Goal: Information Seeking & Learning: Learn about a topic

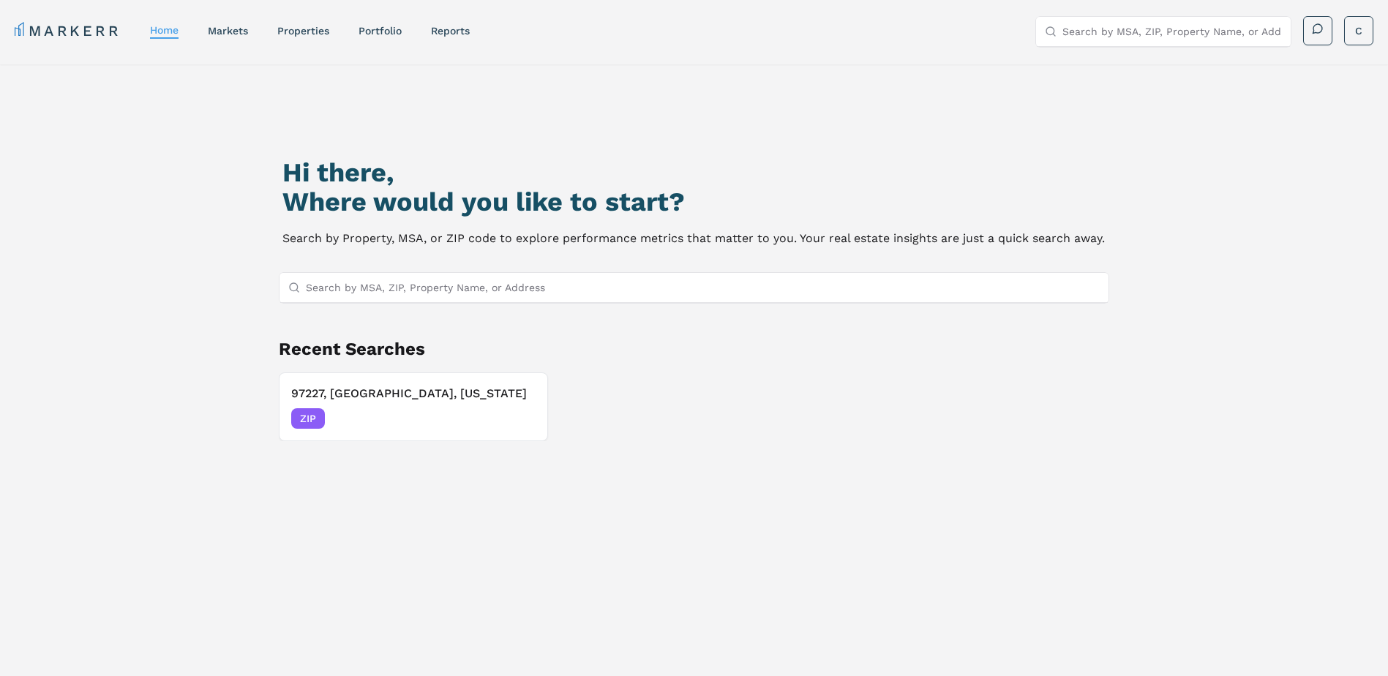
click at [470, 170] on h1 "Hi there," at bounding box center [694, 172] width 823 height 29
click at [359, 283] on input "Search by MSA, ZIP, Property Name, or Address" at bounding box center [703, 287] width 795 height 29
click at [916, 135] on div "Hi there, Where would you like to start? Search by Property, MSA, or ZIP code t…" at bounding box center [695, 426] width 972 height 676
click at [171, 28] on link "home" at bounding box center [164, 30] width 29 height 12
click at [73, 35] on link "MARKERR" at bounding box center [68, 30] width 106 height 20
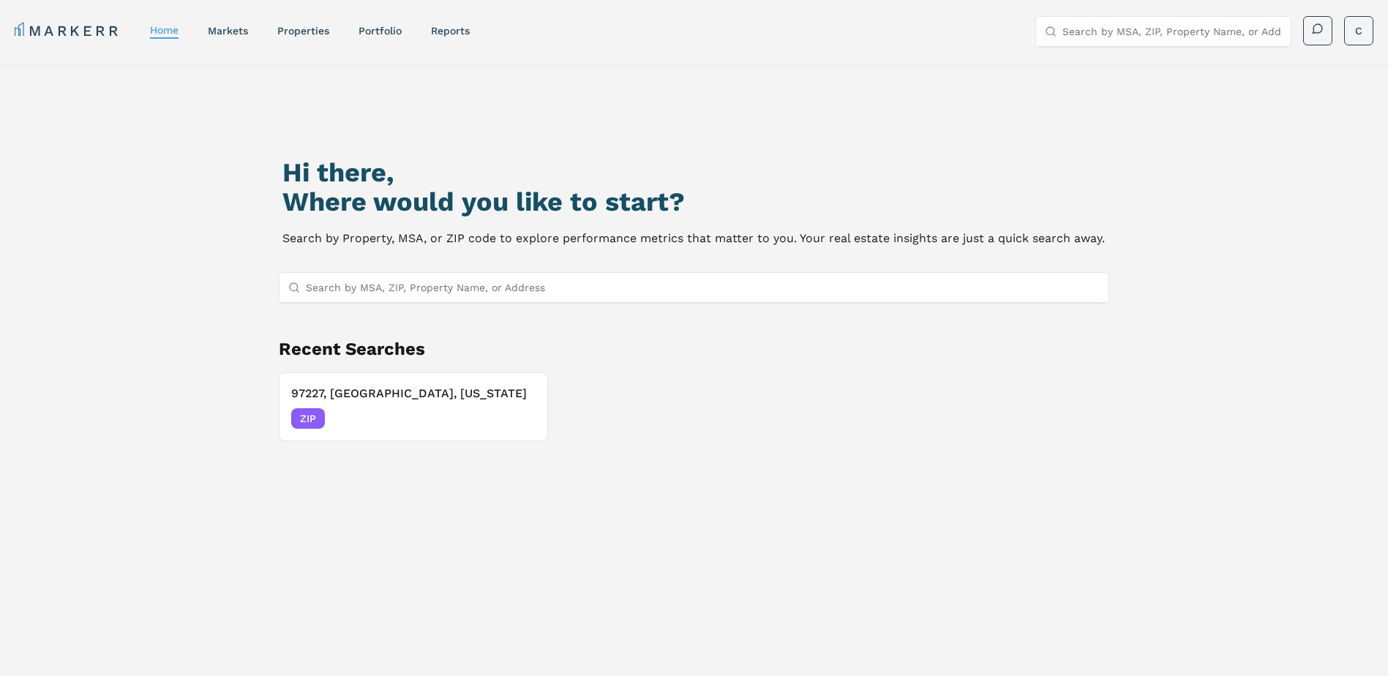
click at [73, 35] on link "MARKERR" at bounding box center [68, 30] width 106 height 20
click at [1376, 40] on div "MARKERR home markets properties Portfolio reports Search by MSA, ZIP, Property …" at bounding box center [694, 29] width 1388 height 59
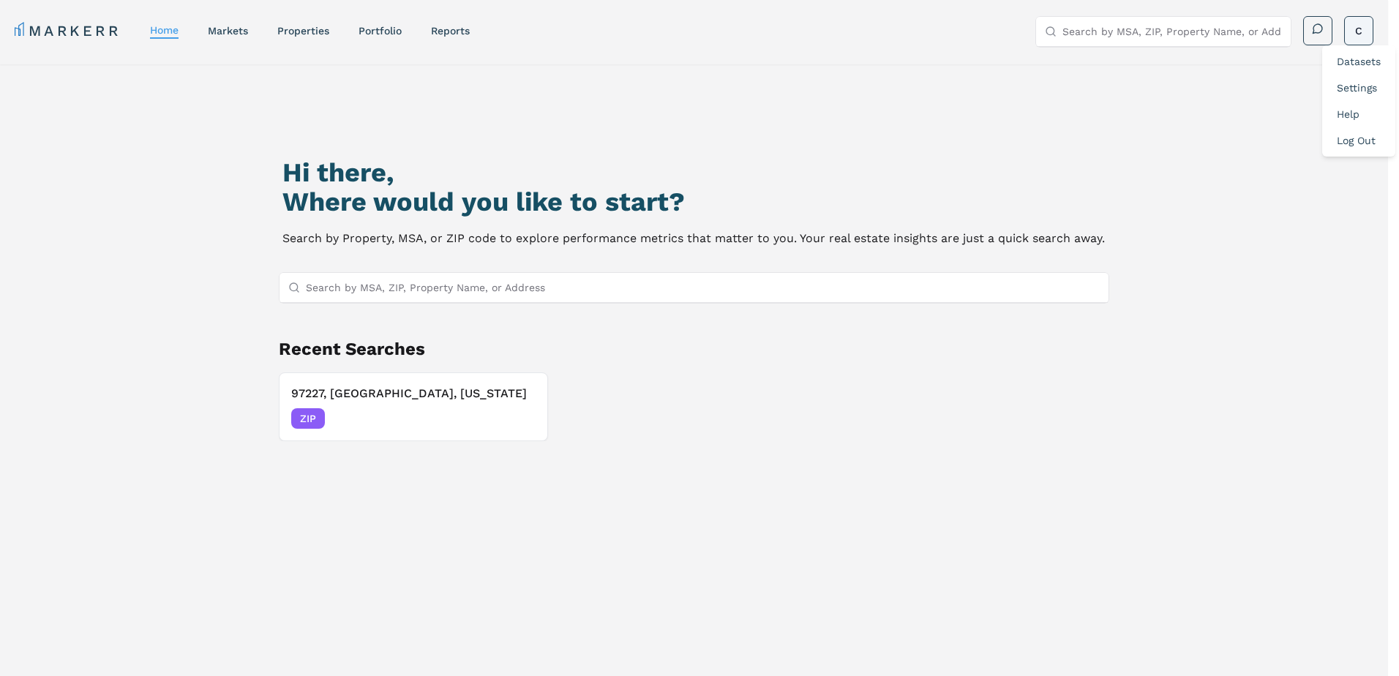
click at [1356, 24] on html "MARKERR home markets properties Portfolio reports Search by MSA, ZIP, Property …" at bounding box center [699, 401] width 1399 height 802
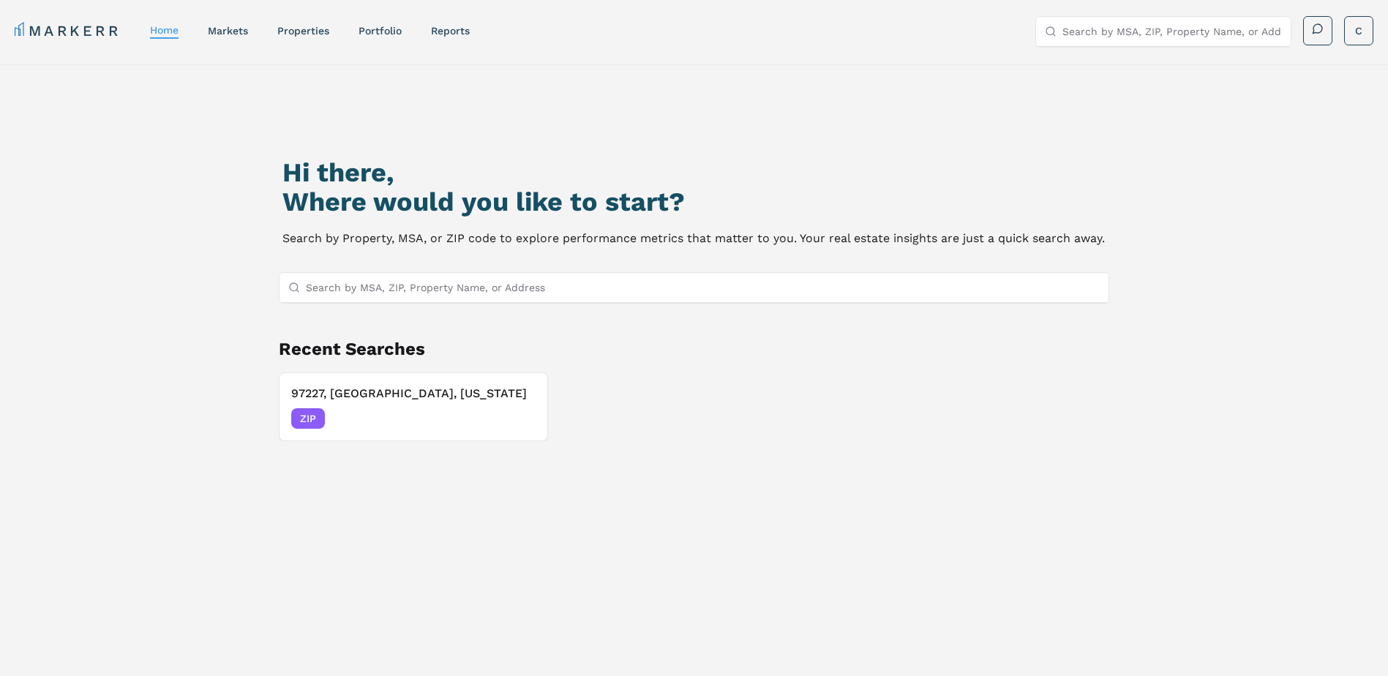
click at [108, 127] on html "MARKERR home markets properties Portfolio reports Search by MSA, ZIP, Property …" at bounding box center [694, 401] width 1388 height 802
click at [229, 24] on div "markets" at bounding box center [228, 30] width 40 height 15
click at [225, 27] on link "markets" at bounding box center [228, 31] width 40 height 12
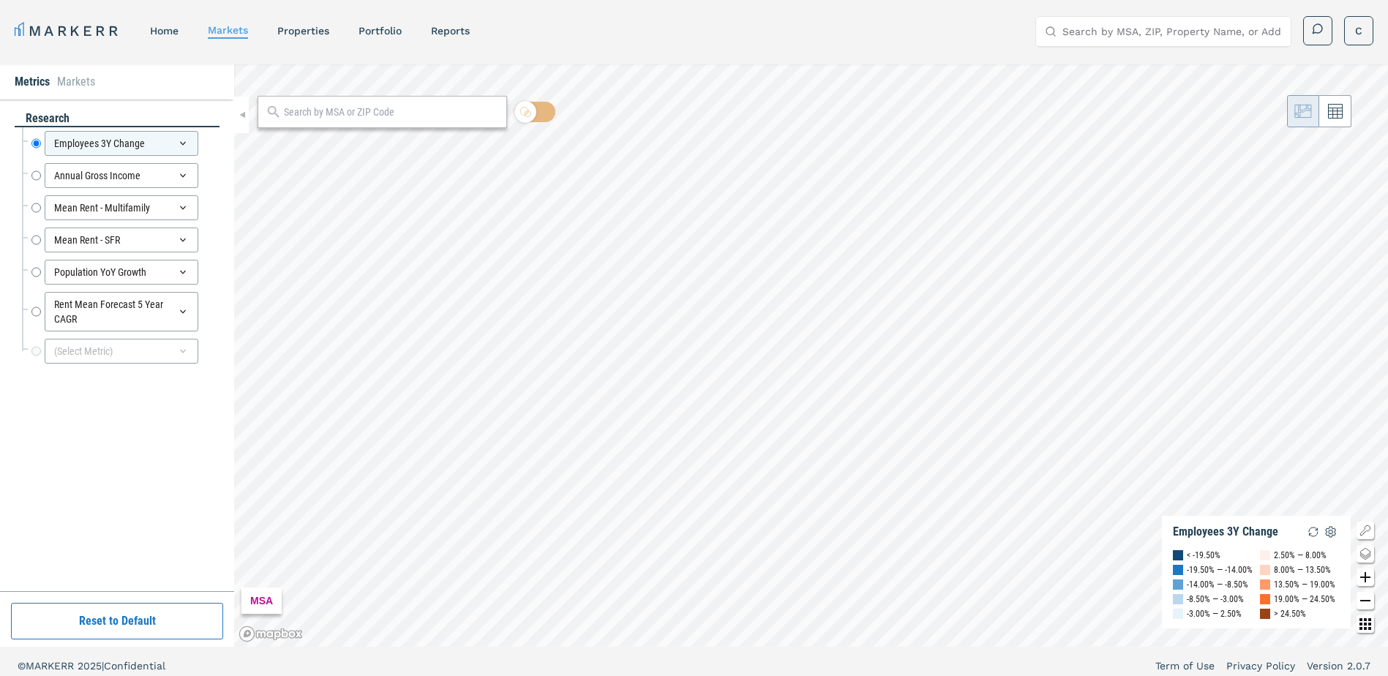
click at [72, 24] on link "MARKERR" at bounding box center [68, 30] width 106 height 20
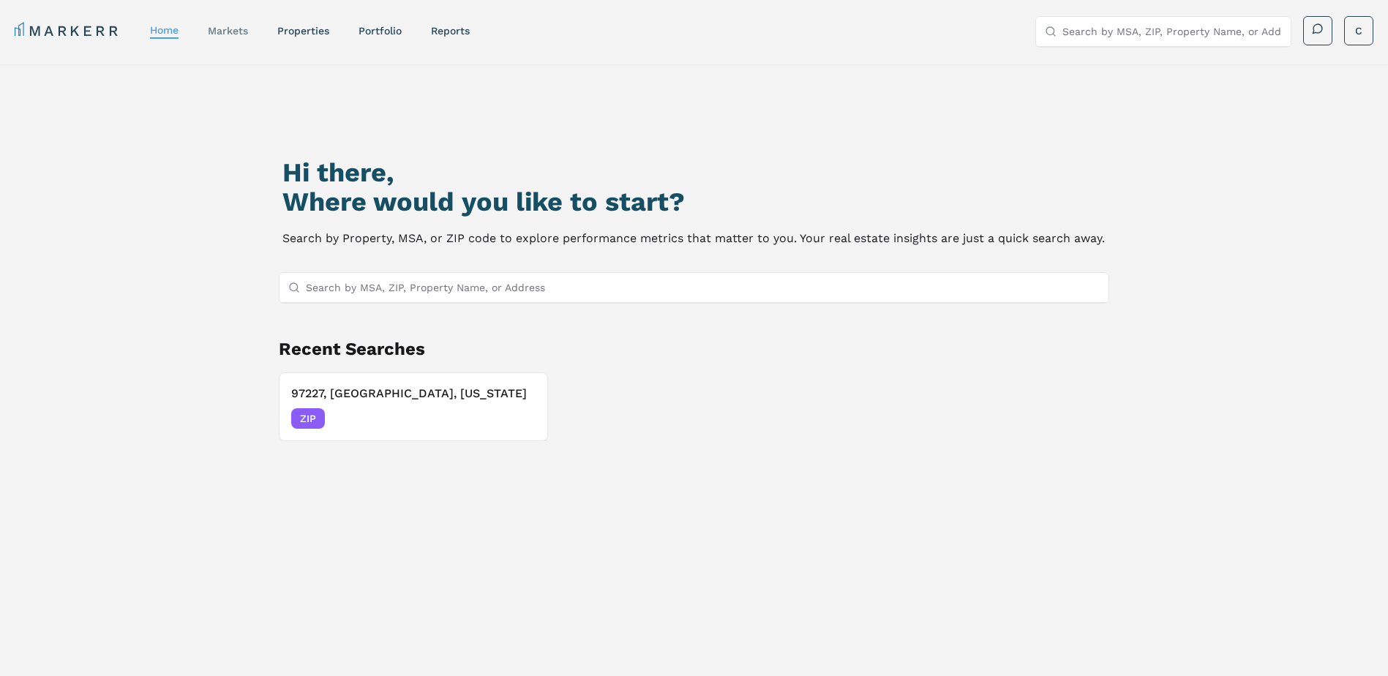
click at [246, 37] on div "markets" at bounding box center [228, 30] width 40 height 15
click at [237, 35] on link "markets" at bounding box center [228, 31] width 40 height 12
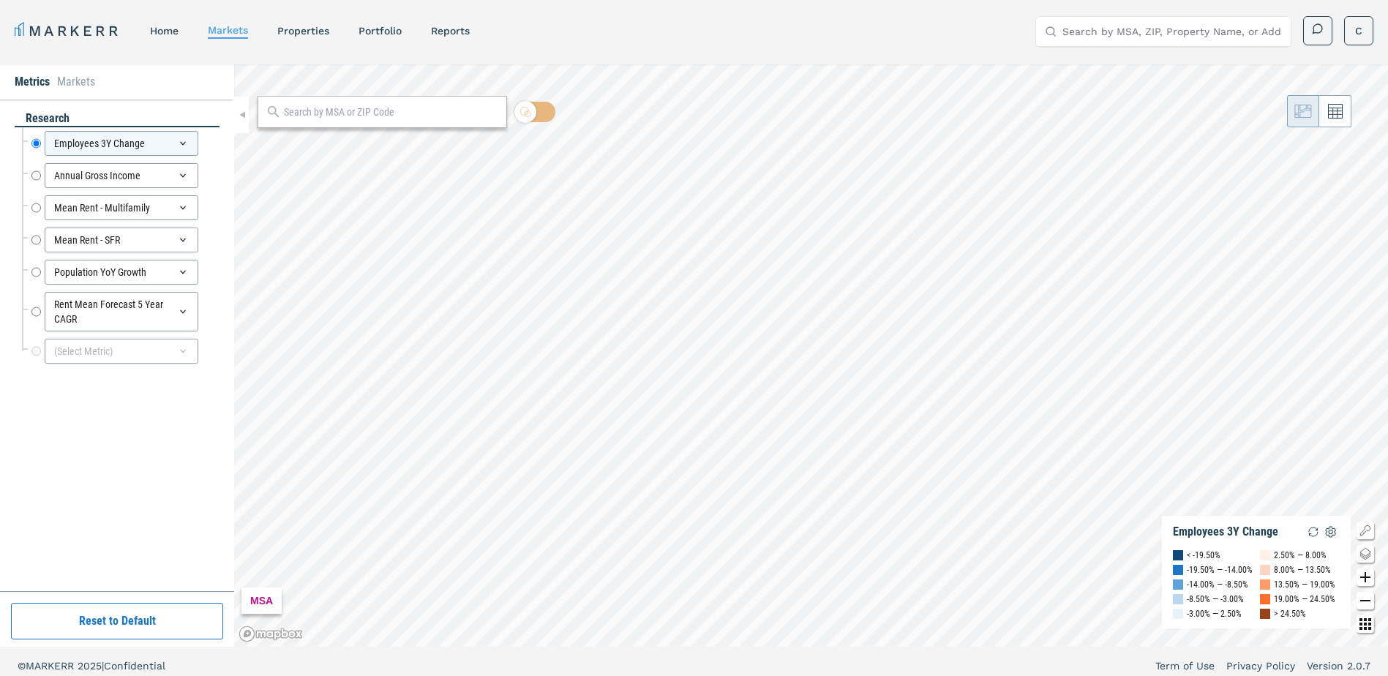
click at [367, 23] on nav "MARKERR home markets properties Portfolio reports" at bounding box center [242, 30] width 455 height 20
click at [367, 28] on link "Portfolio" at bounding box center [380, 31] width 43 height 12
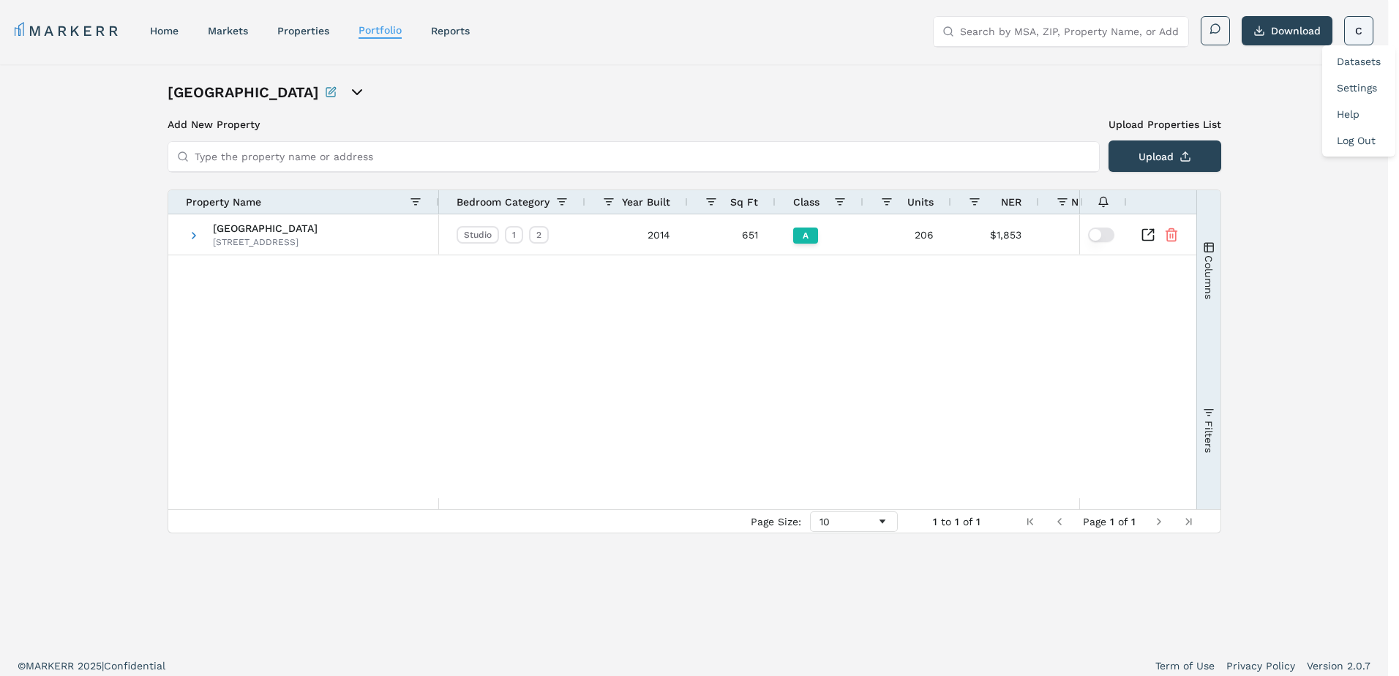
click at [1372, 29] on html "MARKERR home markets properties Portfolio reports Search by MSA, ZIP, Property …" at bounding box center [699, 342] width 1399 height 685
click at [1368, 143] on link "Log Out" at bounding box center [1356, 141] width 39 height 12
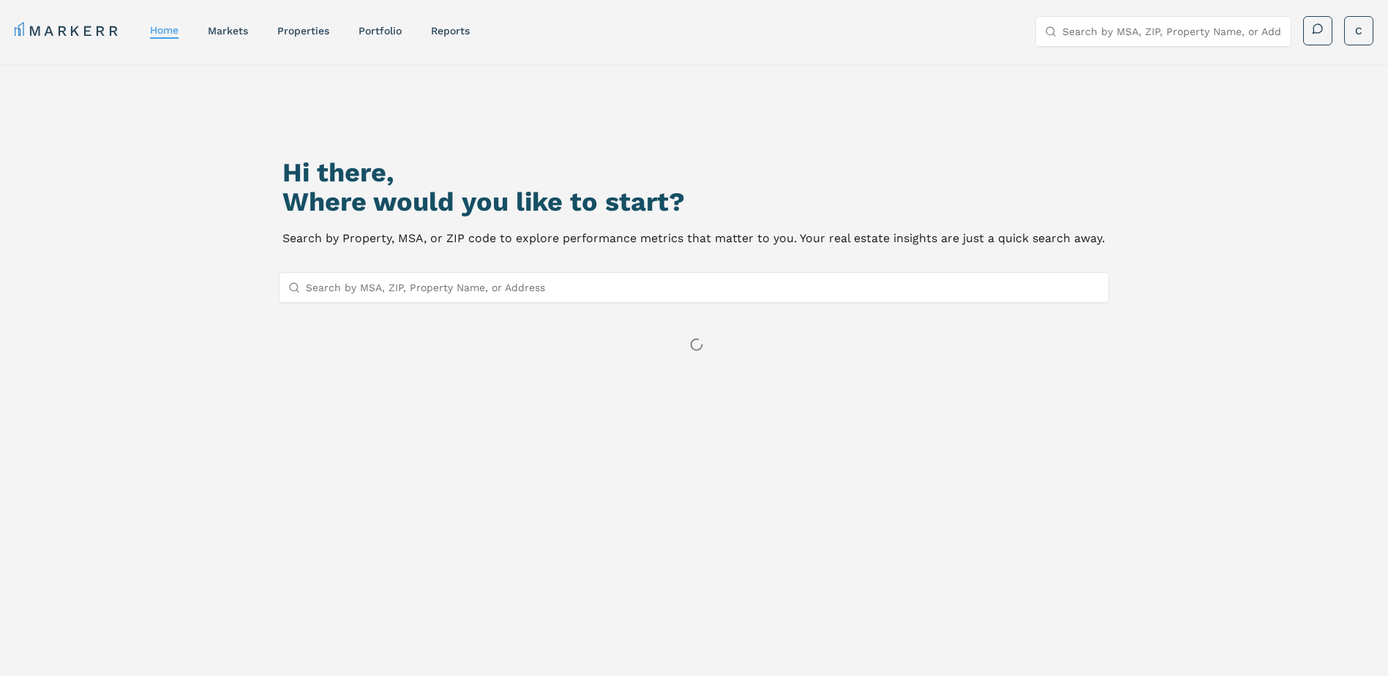
click at [381, 155] on div "Hi there, Where would you like to start? Search by Property, MSA, or ZIP code t…" at bounding box center [695, 426] width 972 height 676
click at [345, 291] on input "Search by MSA, ZIP, Property Name, or Address" at bounding box center [703, 287] width 795 height 29
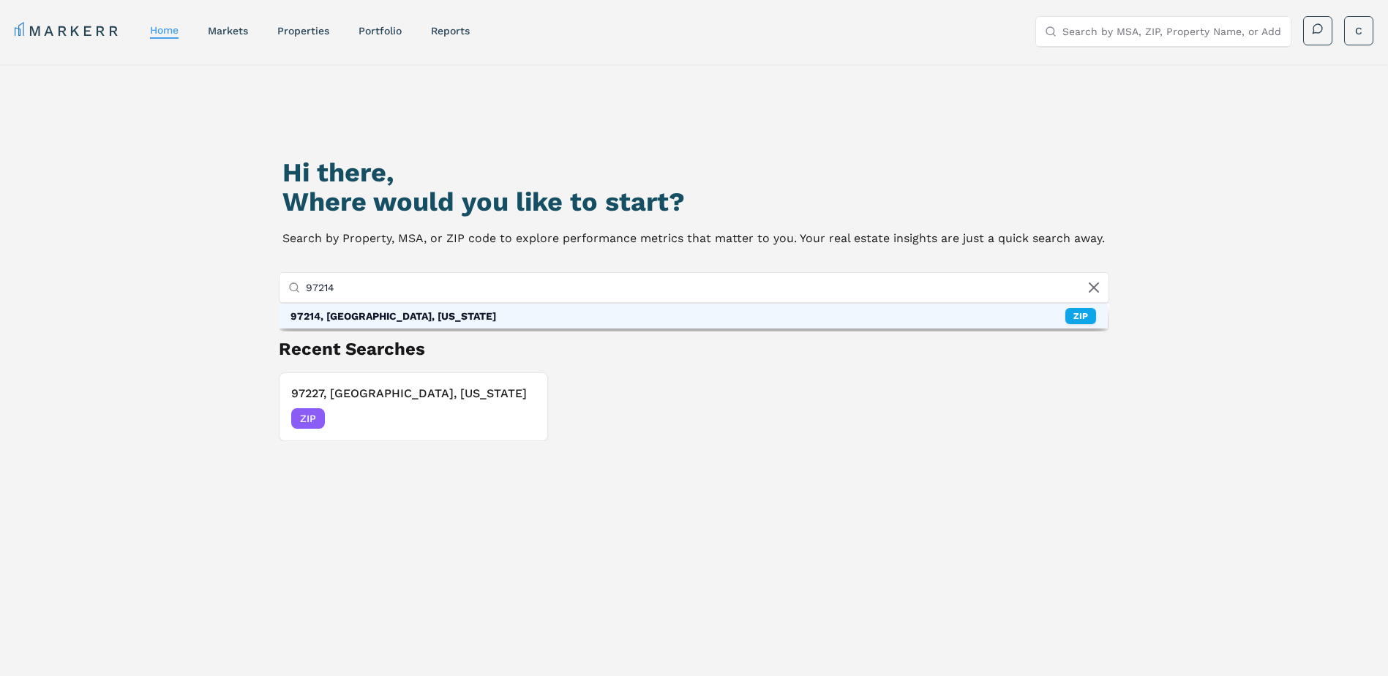
type input "97214"
click at [348, 308] on div "97214, Portland, Oregon ZIP" at bounding box center [694, 316] width 830 height 25
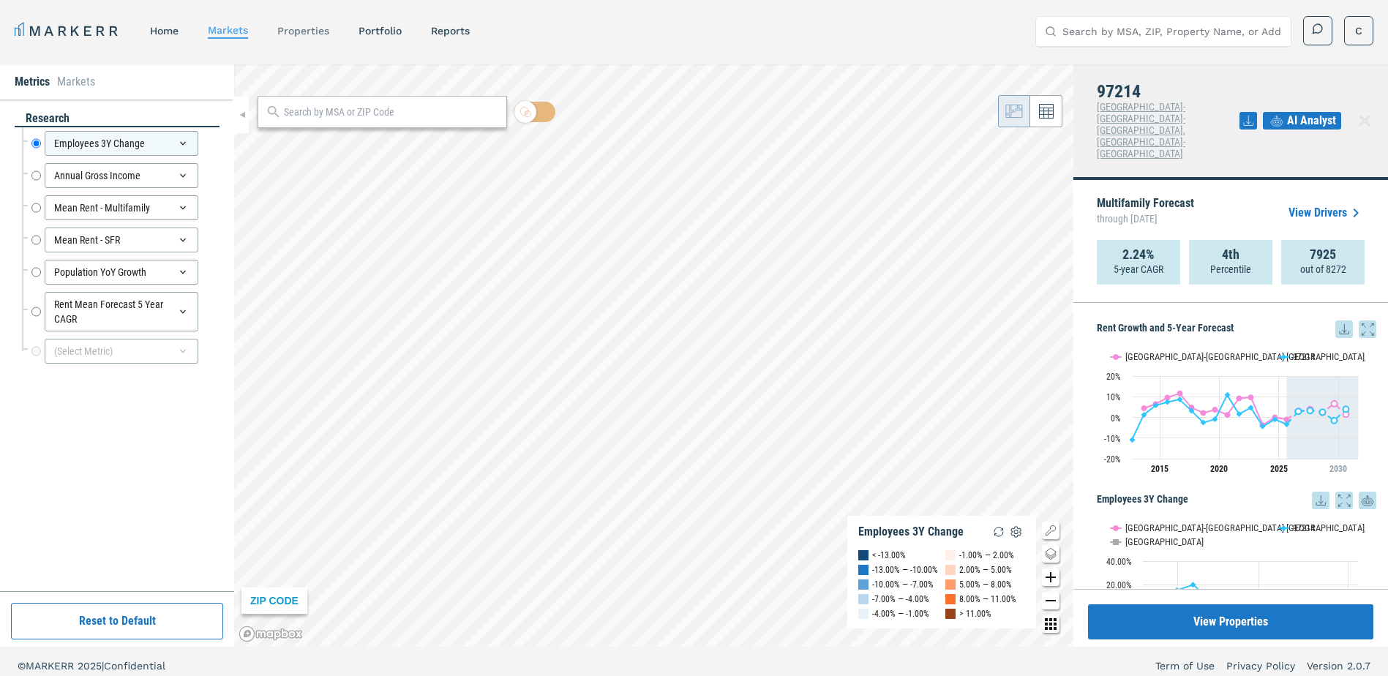
click at [296, 26] on link "properties" at bounding box center [303, 31] width 52 height 12
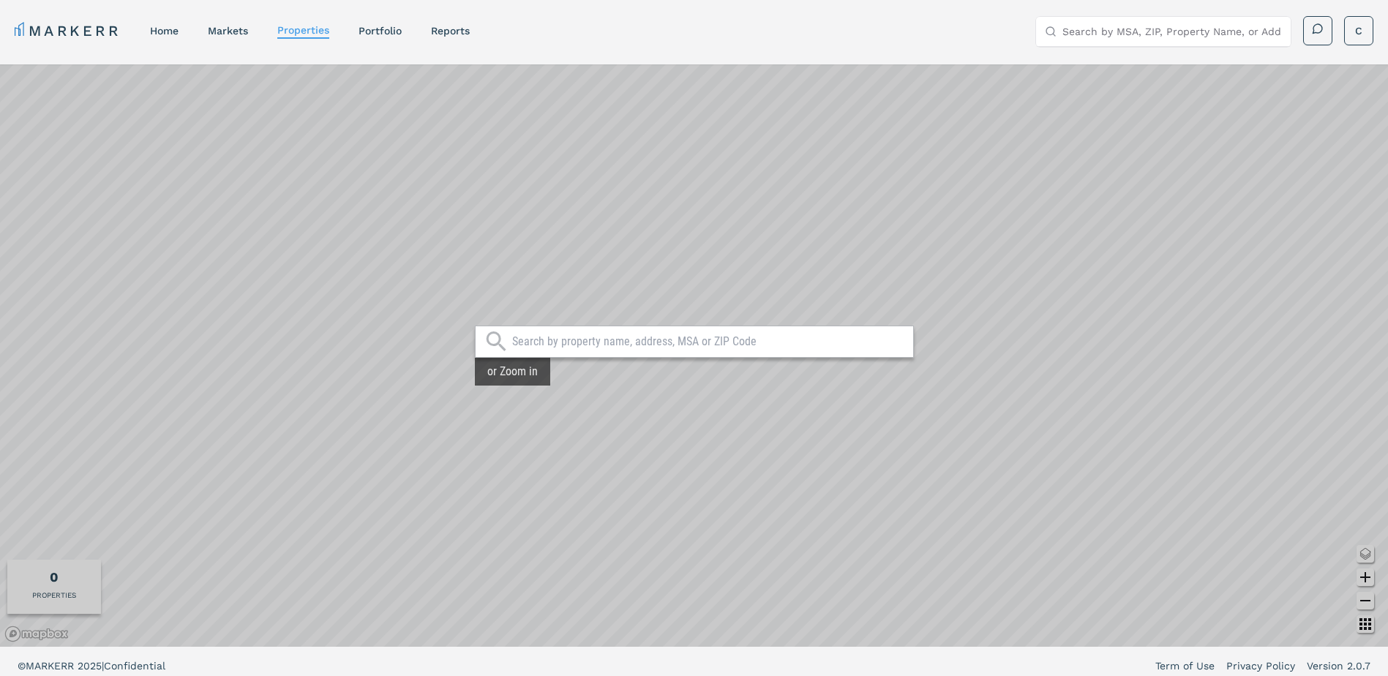
click at [623, 346] on input "text" at bounding box center [709, 341] width 394 height 15
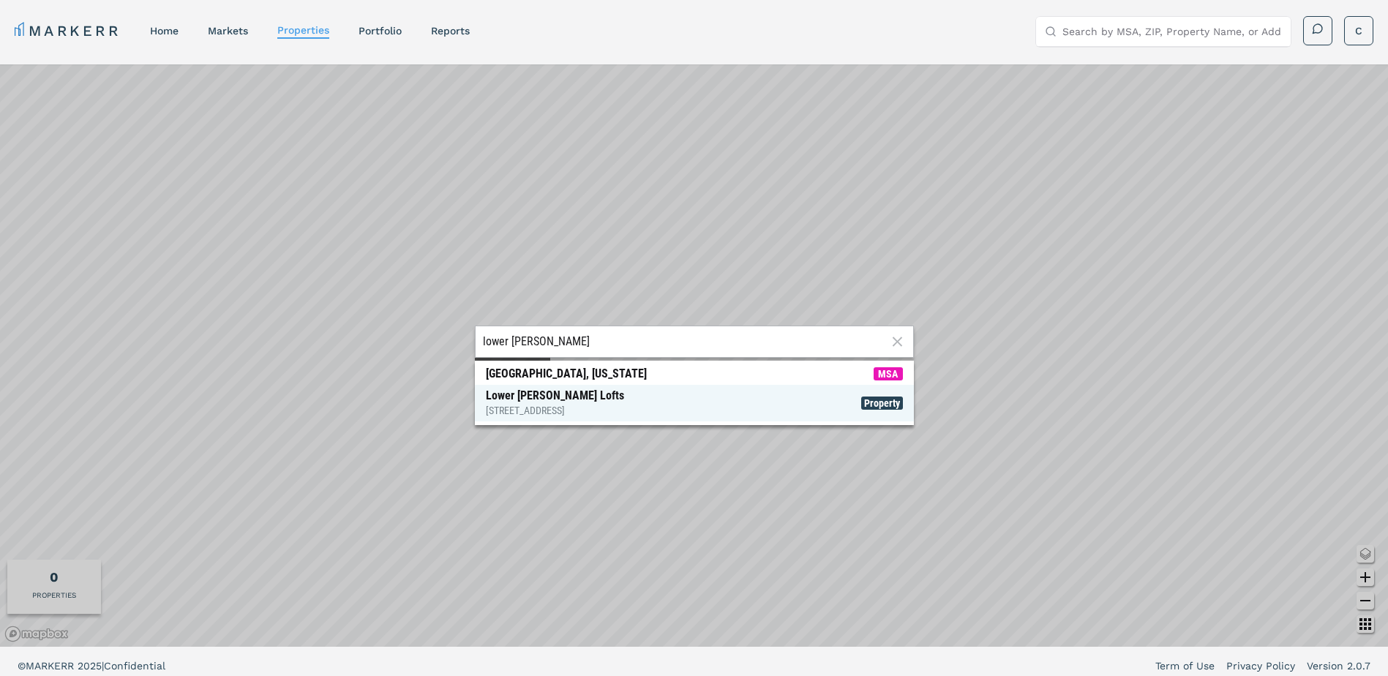
type input "lower burnside"
click at [544, 394] on div "Lower Burnside Lofts 60 SE 10th Ave, Portland, OR" at bounding box center [555, 403] width 138 height 29
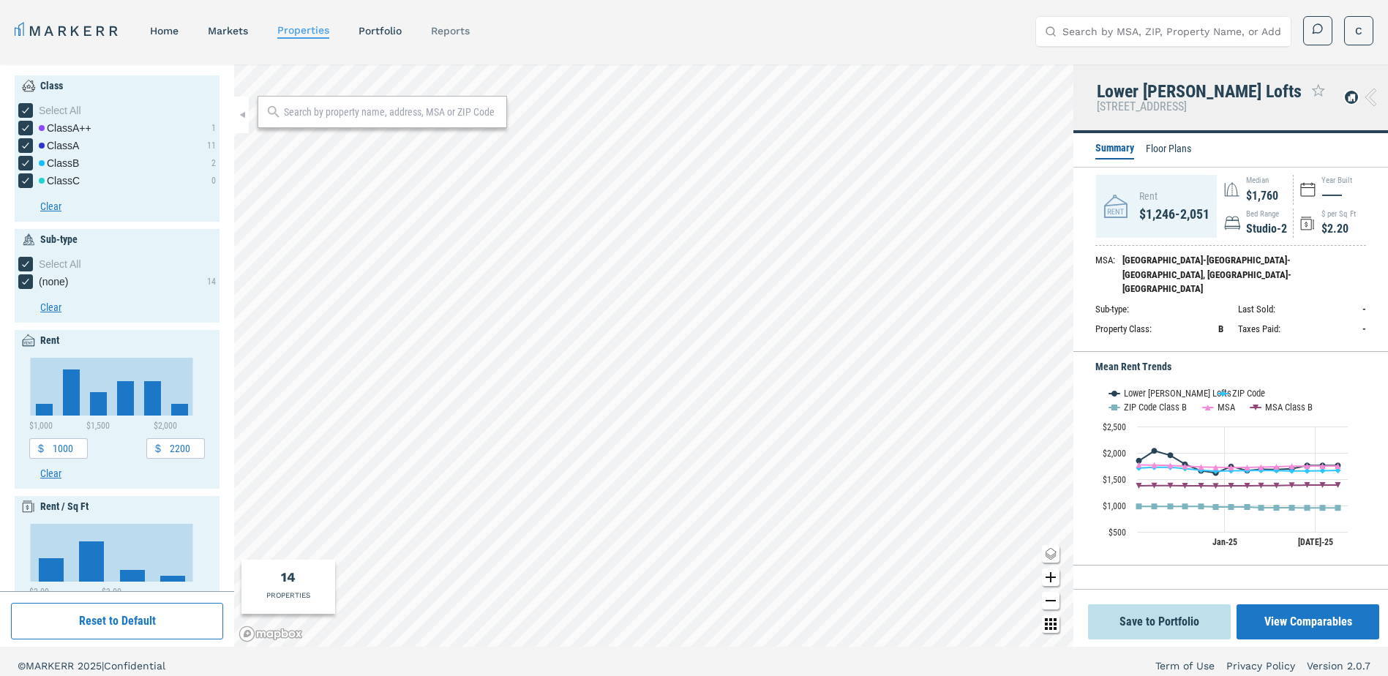
click at [459, 28] on link "reports" at bounding box center [450, 31] width 39 height 12
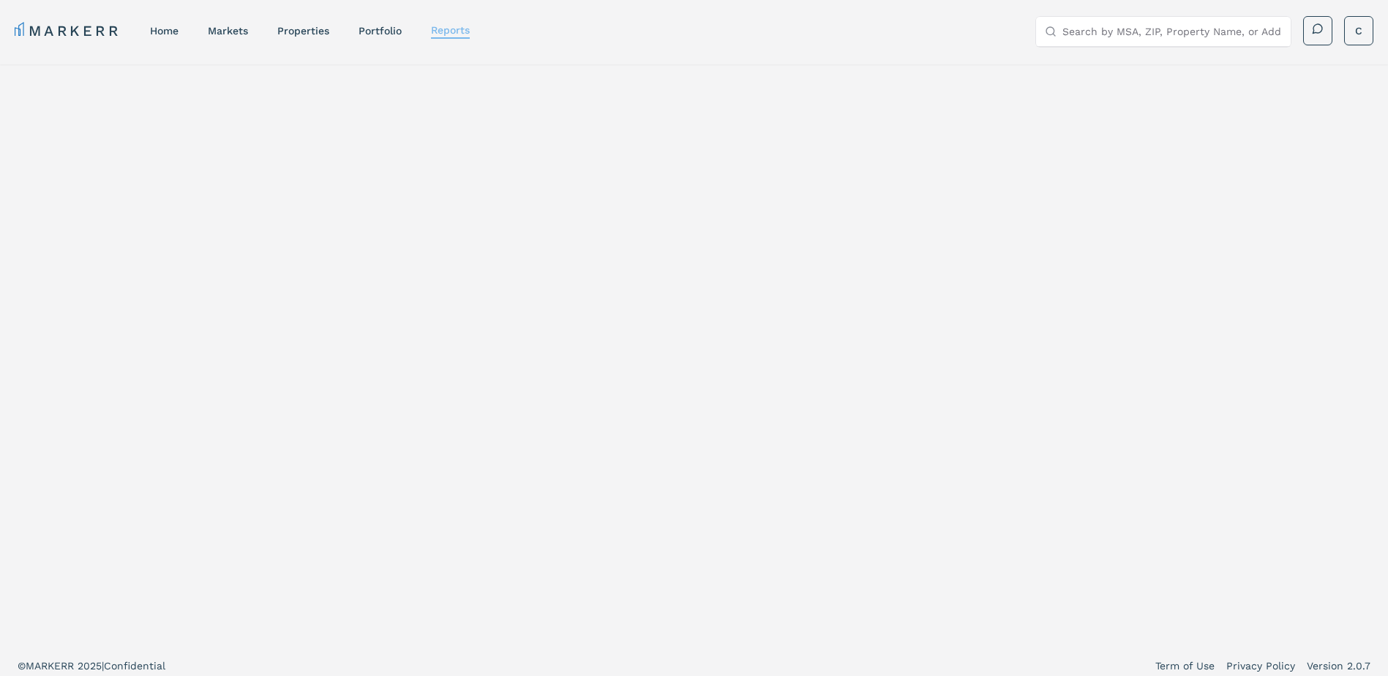
select select "-release_date"
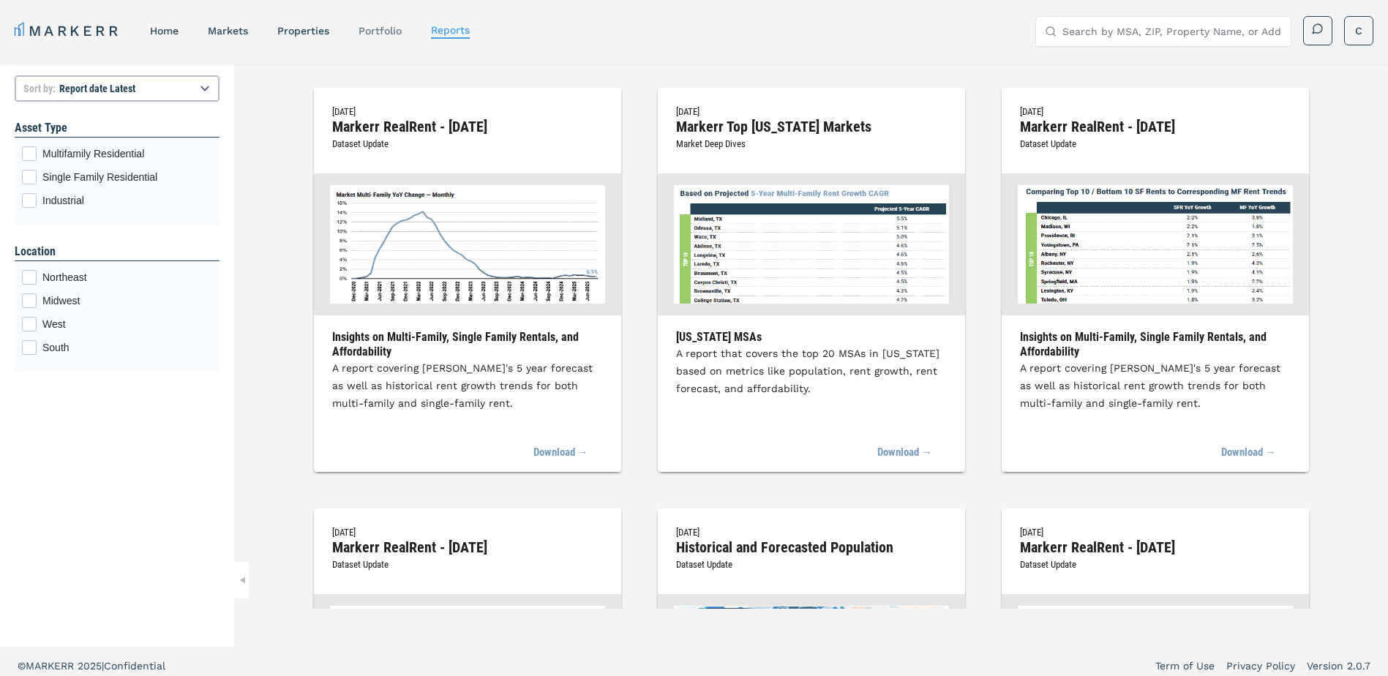
click at [391, 31] on link "Portfolio" at bounding box center [380, 31] width 43 height 12
